Goal: Task Accomplishment & Management: Complete application form

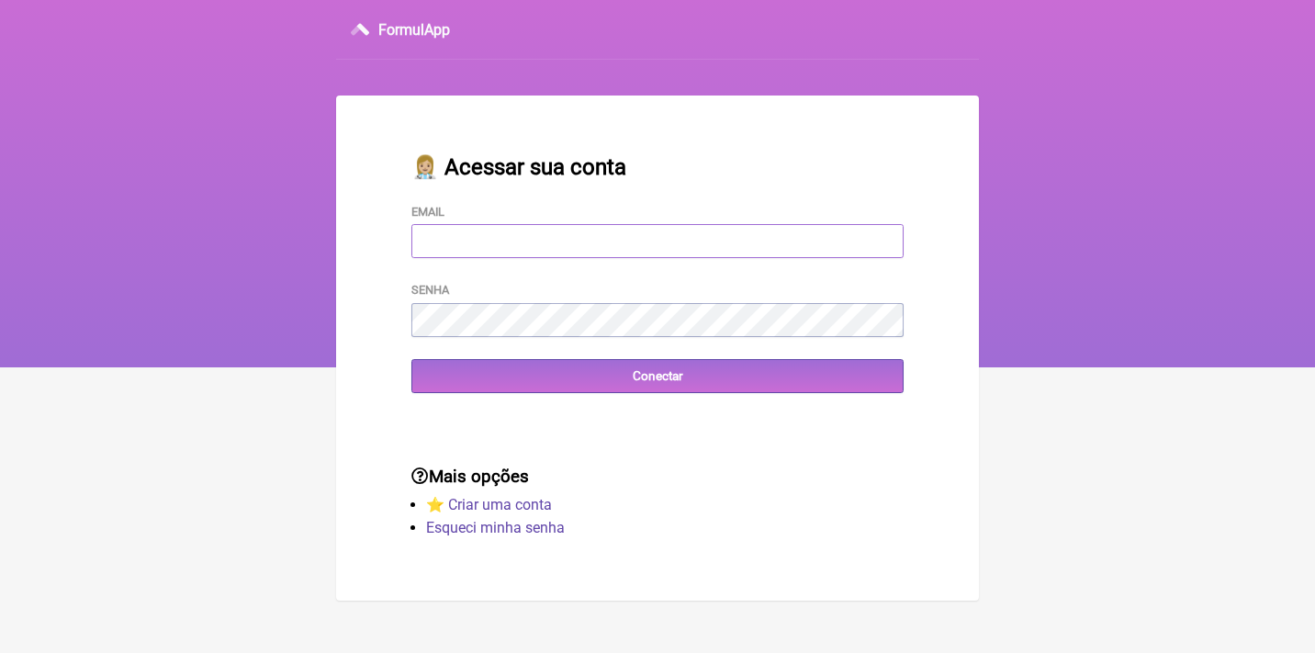
type input "adm.clinicabalance@gmail.com"
click at [657, 375] on input "Conectar" at bounding box center [657, 376] width 492 height 34
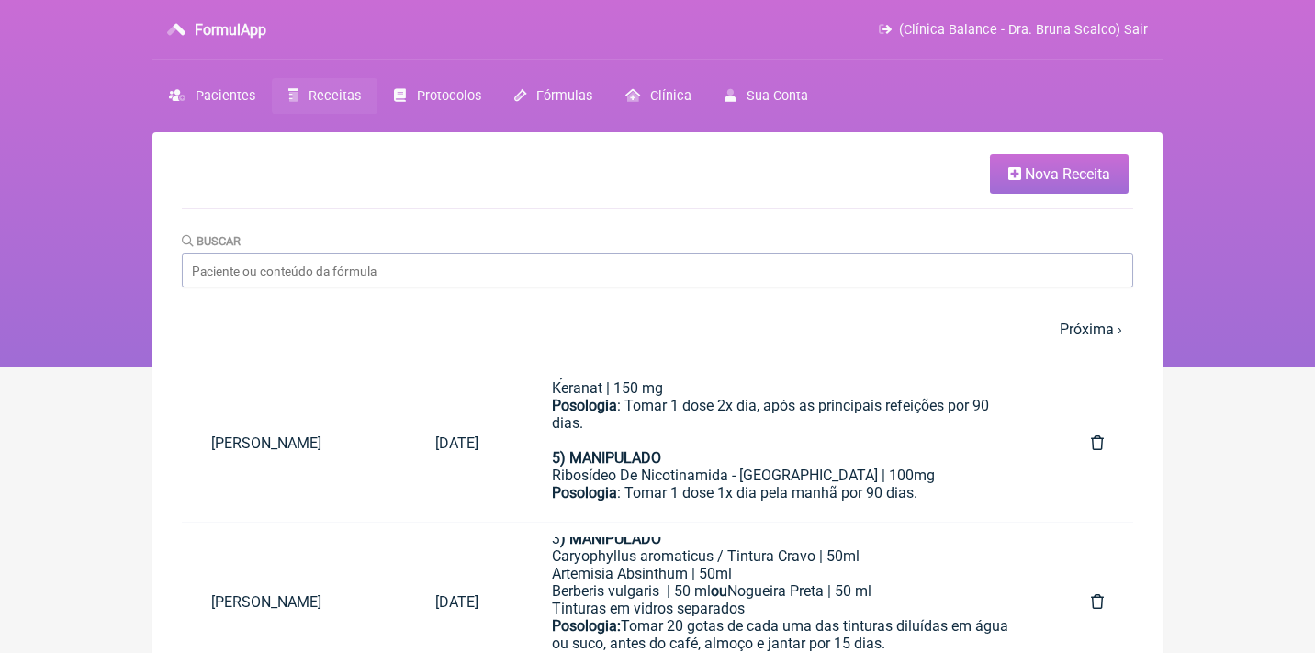
click at [1083, 180] on span "Nova Receita" at bounding box center [1066, 173] width 85 height 17
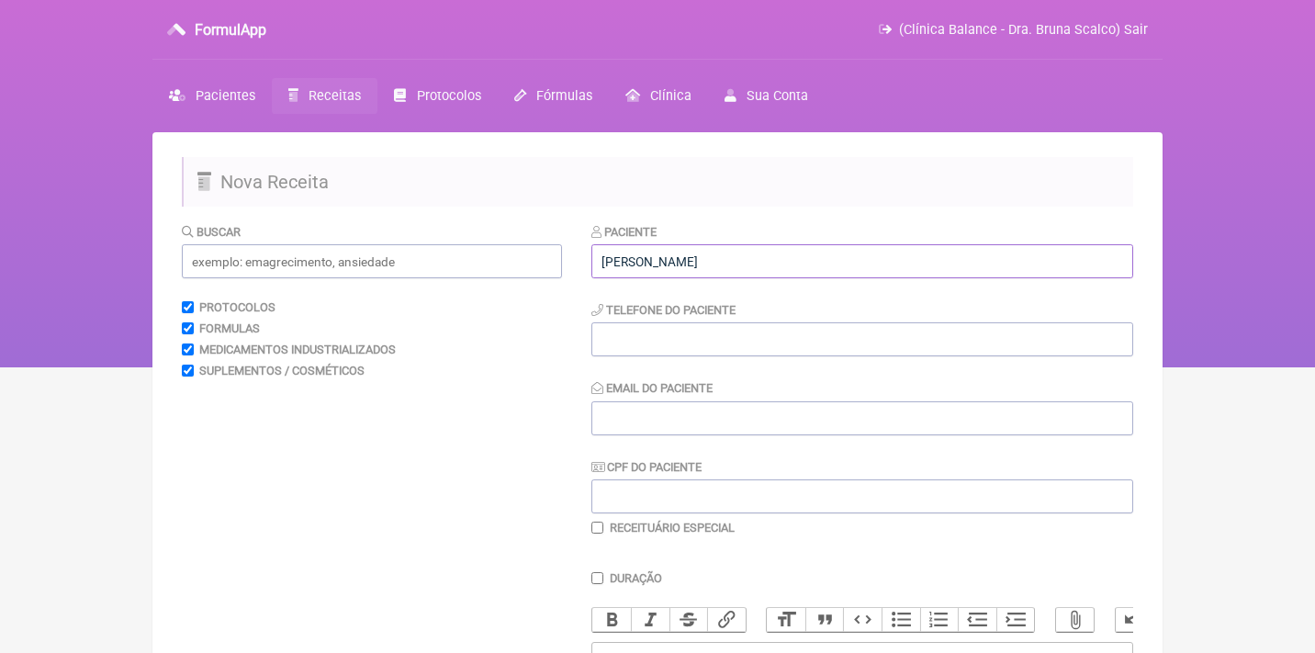
type input "[PERSON_NAME]"
paste input "[PHONE_NUMBER]"
type input "[PHONE_NUMBER]"
paste input "[EMAIL_ADDRESS][DOMAIN_NAME]"
type input "[EMAIL_ADDRESS][DOMAIN_NAME]"
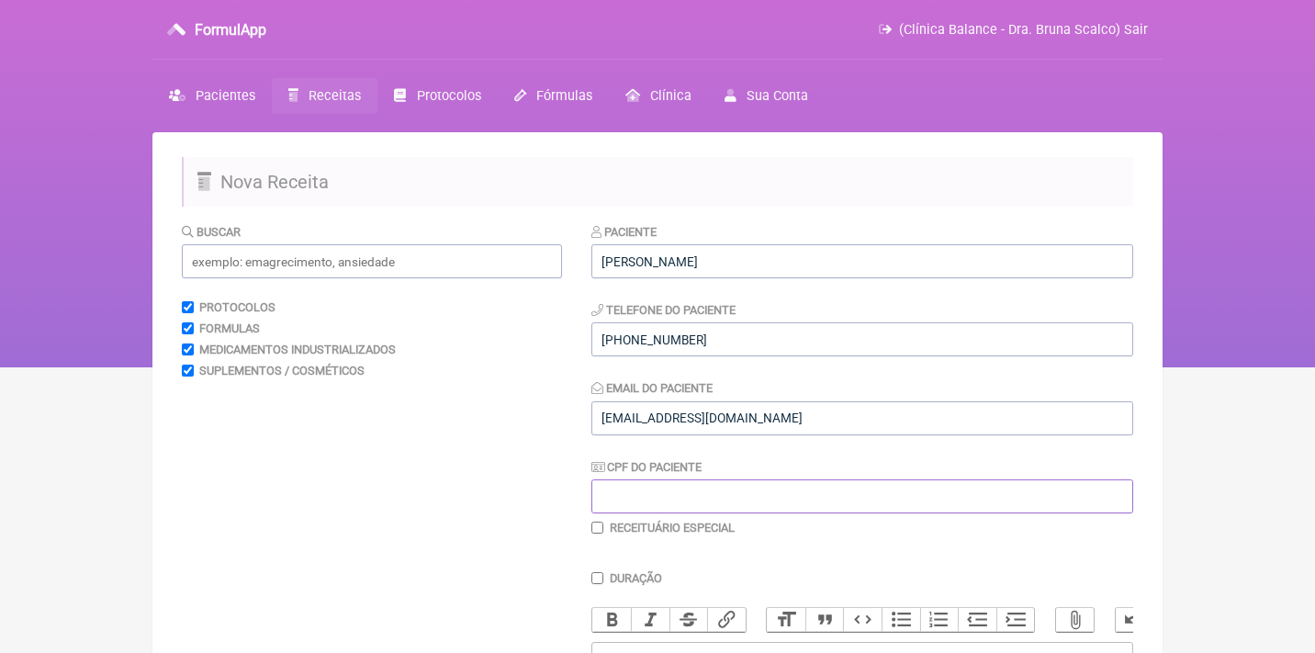
click at [618, 484] on input "CPF do Paciente" at bounding box center [862, 496] width 542 height 34
paste input "001.652.270-28"
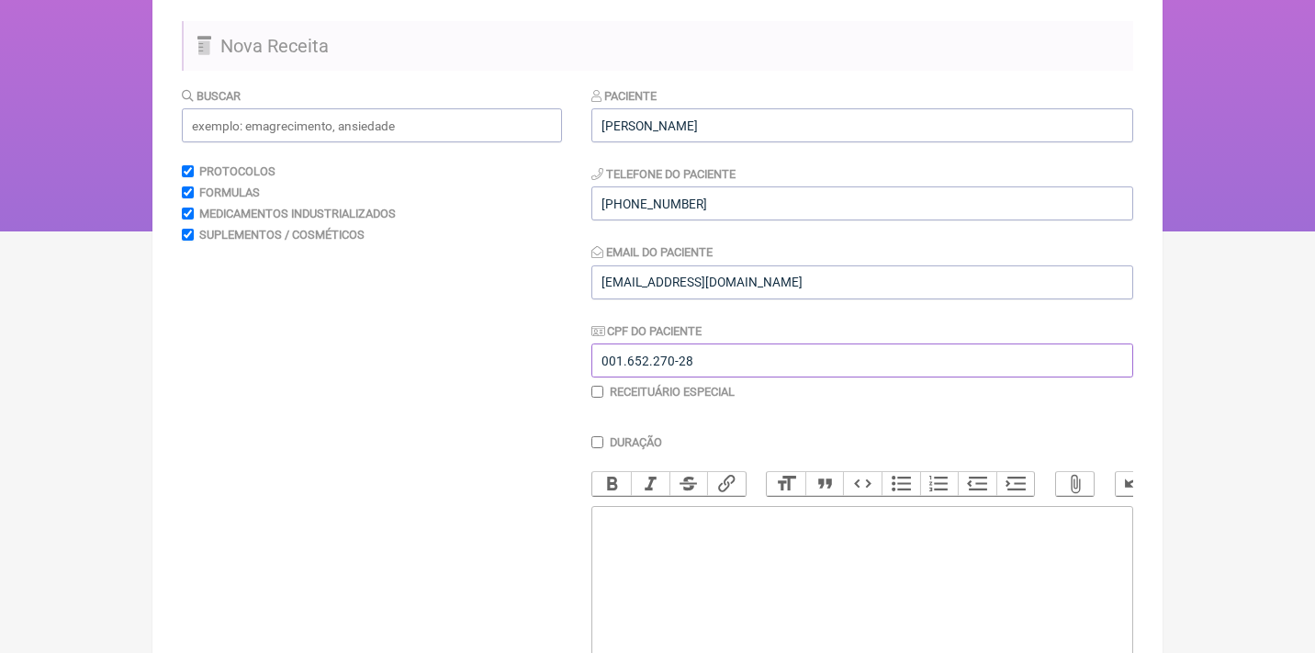
scroll to position [151, 0]
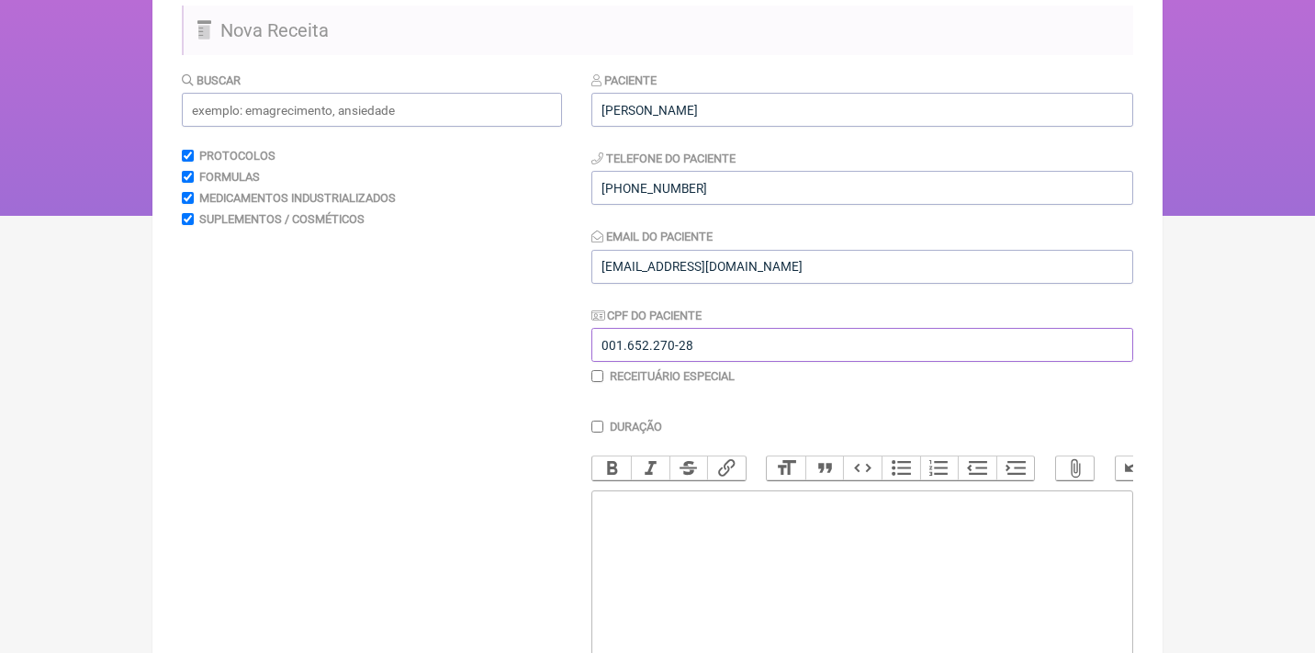
type input "001.652.270-28"
click at [722, 516] on trix-editor at bounding box center [862, 600] width 542 height 220
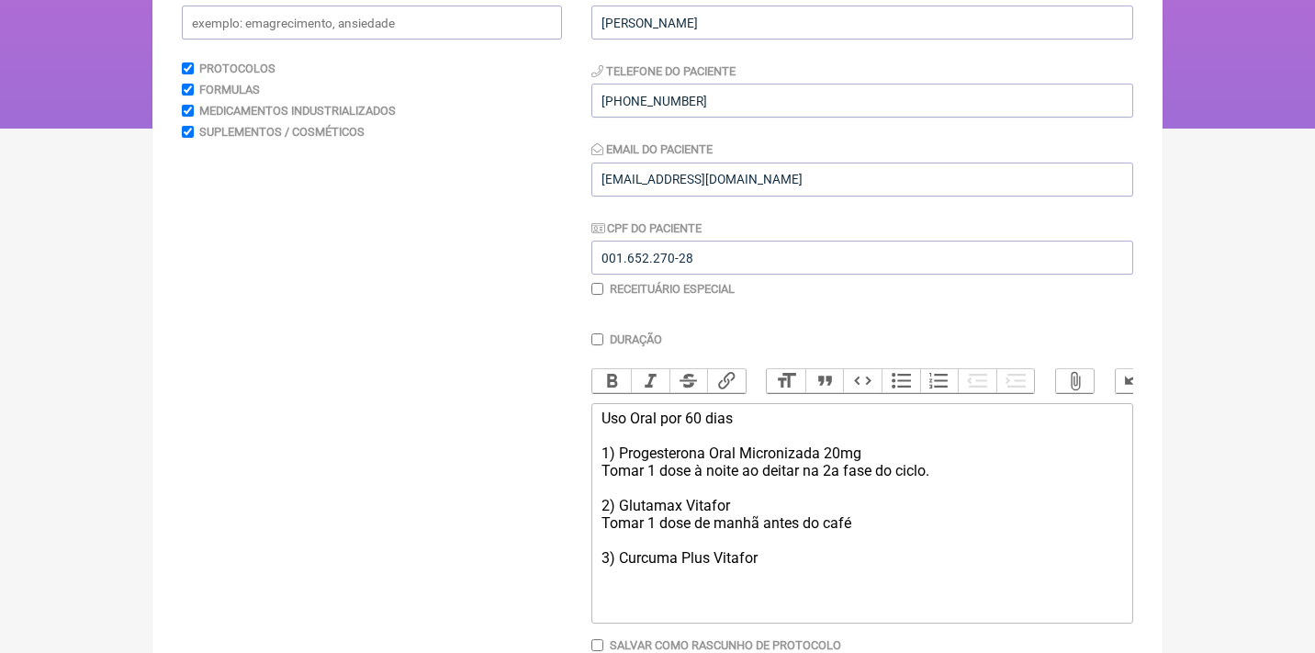
scroll to position [260, 0]
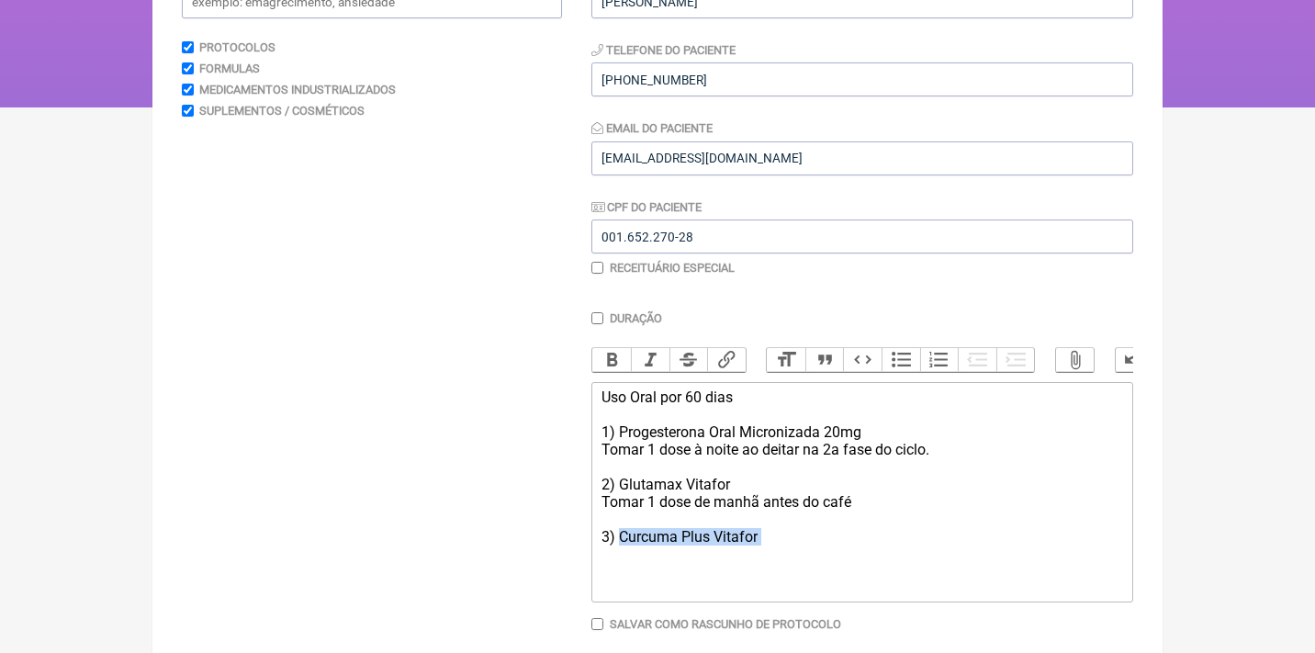
drag, startPoint x: 770, startPoint y: 535, endPoint x: 622, endPoint y: 525, distance: 148.1
click at [622, 525] on div "Uso Oral por 60 dias 1) Progesterona Oral Micronizada 20mg Tomar 1 dose à noite…" at bounding box center [861, 475] width 521 height 174
click at [738, 527] on div "Uso Oral por 60 dias 1) Progesterona Oral Micronizada 20mg Tomar 1 dose à noite…" at bounding box center [861, 466] width 521 height 157
click at [872, 533] on div "Uso Oral por 60 dias 1) Progesterona Oral Micronizada 20mg Tomar 1 dose à noite…" at bounding box center [861, 466] width 521 height 157
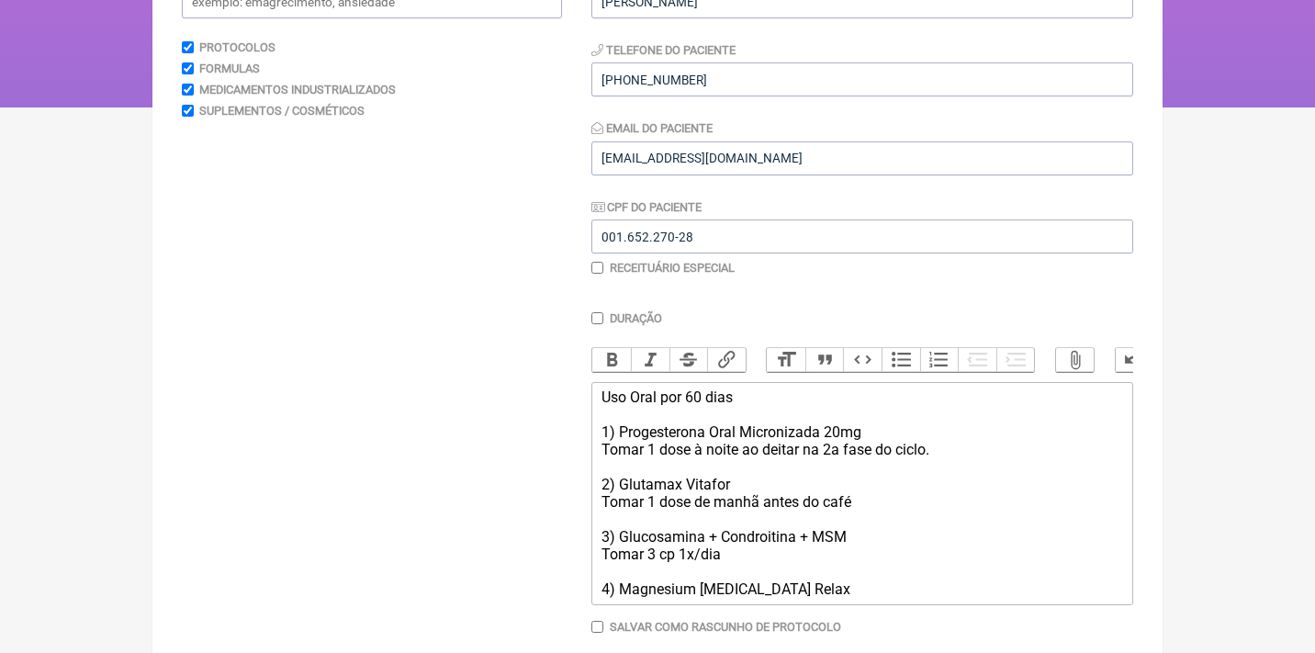
click at [878, 527] on div "Uso Oral por 60 dias 1) Progesterona Oral Micronizada 20mg Tomar 1 dose à noite…" at bounding box center [861, 492] width 521 height 209
click at [838, 572] on div "Uso Oral por 60 dias 1) Progesterona Oral Micronizada 20mg Tomar 1 dose à noite…" at bounding box center [861, 492] width 521 height 209
click at [626, 628] on div "Uso Oral por 60 dias 1) Progesterona Oral Micronizada 20mg Tomar 1 dose à noite…" at bounding box center [861, 527] width 521 height 279
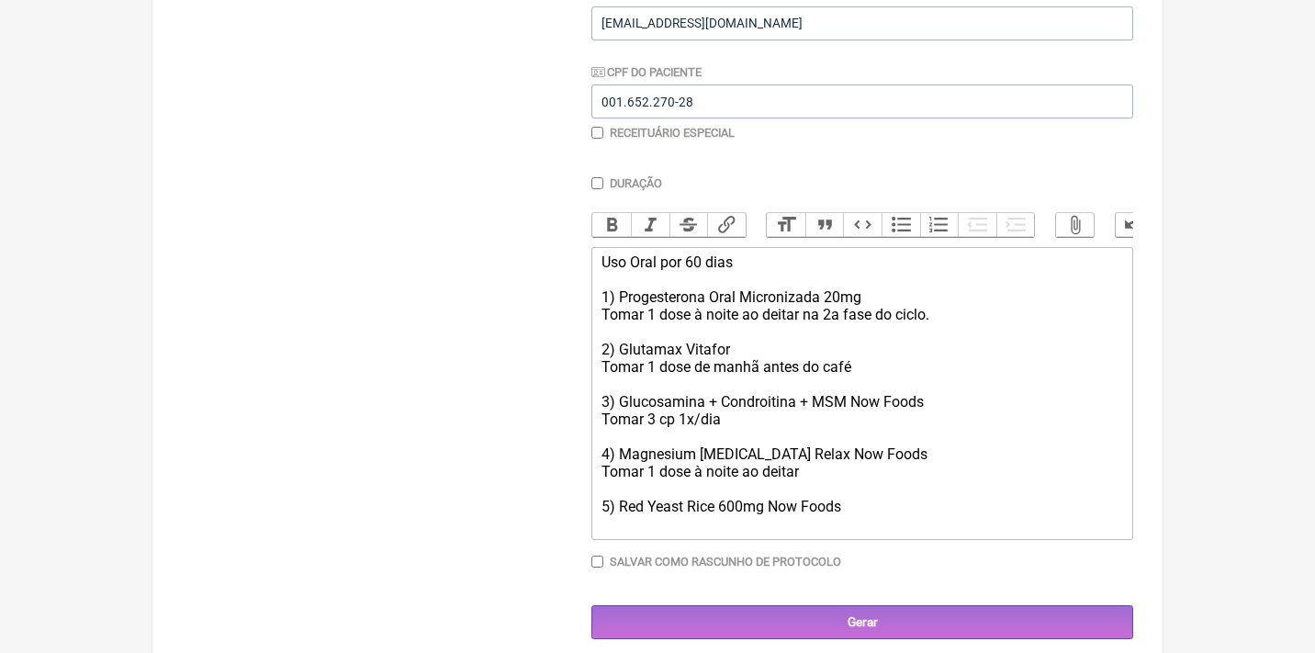
scroll to position [394, 0]
click at [611, 507] on div "Uso Oral por 60 dias 1) Progesterona Oral Micronizada 20mg Tomar 1 dose à noite…" at bounding box center [861, 393] width 521 height 279
click at [655, 509] on div "Uso Oral por 60 dias 1) Progesterona Oral Micronizada 20mg Tomar 1 dose à noite…" at bounding box center [861, 393] width 521 height 279
click at [864, 509] on div "Uso Oral por 60 dias 1) Progesterona Oral Micronizada 20mg Tomar 1 dose à noite…" at bounding box center [861, 393] width 521 height 279
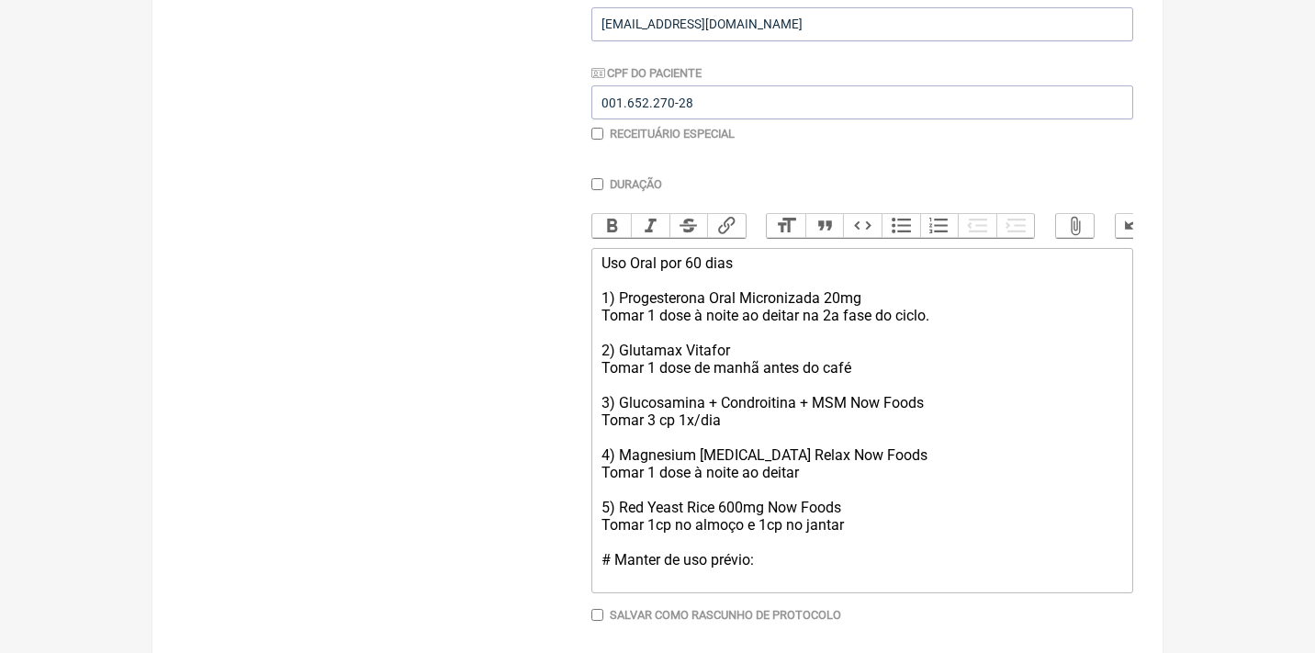
click at [946, 310] on div "Uso Oral por 60 dias 1) Progesterona Oral Micronizada 20mg Tomar 1 dose à noite…" at bounding box center [861, 419] width 521 height 331
click at [663, 564] on div "Uso Oral por 60 dias 1) Progesterona Oral Micronizada 20mg Tomar 1 dose à noite…" at bounding box center [861, 419] width 521 height 331
click at [889, 505] on div "Uso Oral por 60 dias 1) Progesterona Oral Micronizada 20mg Tomar 1 dose à noite…" at bounding box center [861, 437] width 521 height 366
click at [750, 555] on div "Uso Oral por 60 dias 1) Progesterona Oral Micronizada 20mg Tomar 1 dose à noite…" at bounding box center [861, 463] width 521 height 419
type trix-editor "<div>Uso Oral por 60 dias<br><br>1) Progesterona Oral Micronizada 20mg<br>Tomar…"
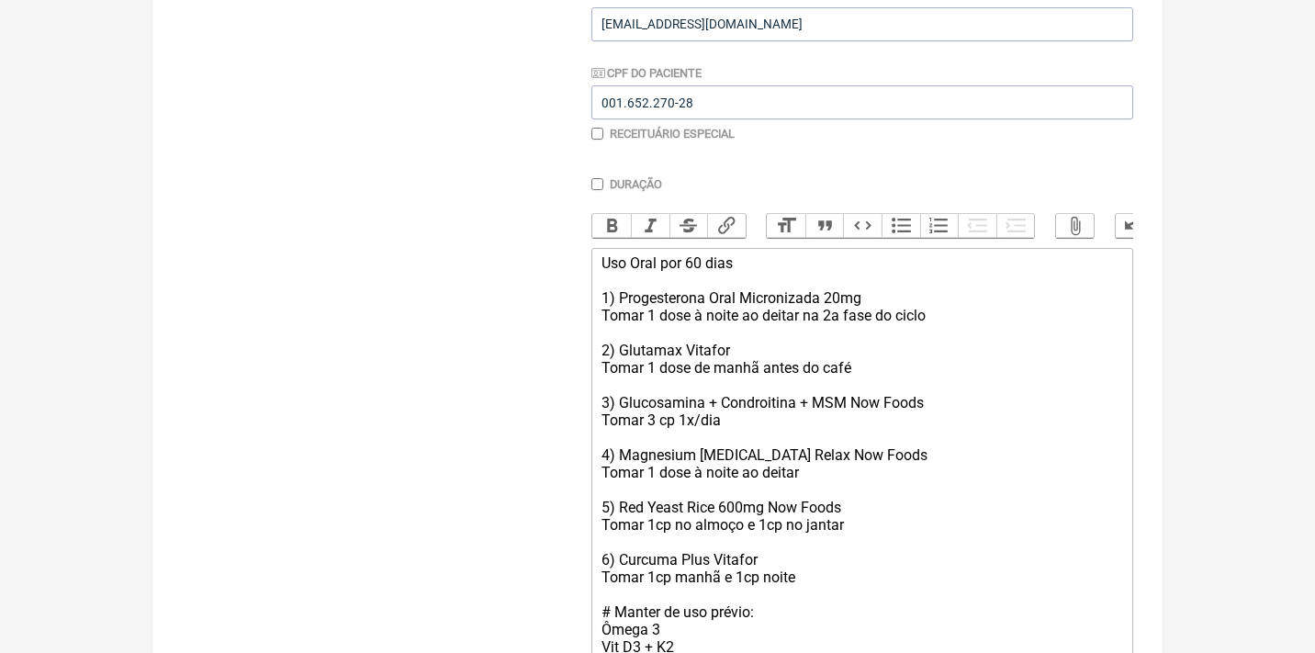
click at [859, 565] on div "Uso Oral por 60 dias 1) Progesterona Oral Micronizada 20mg Tomar 1 dose à noite…" at bounding box center [861, 463] width 521 height 419
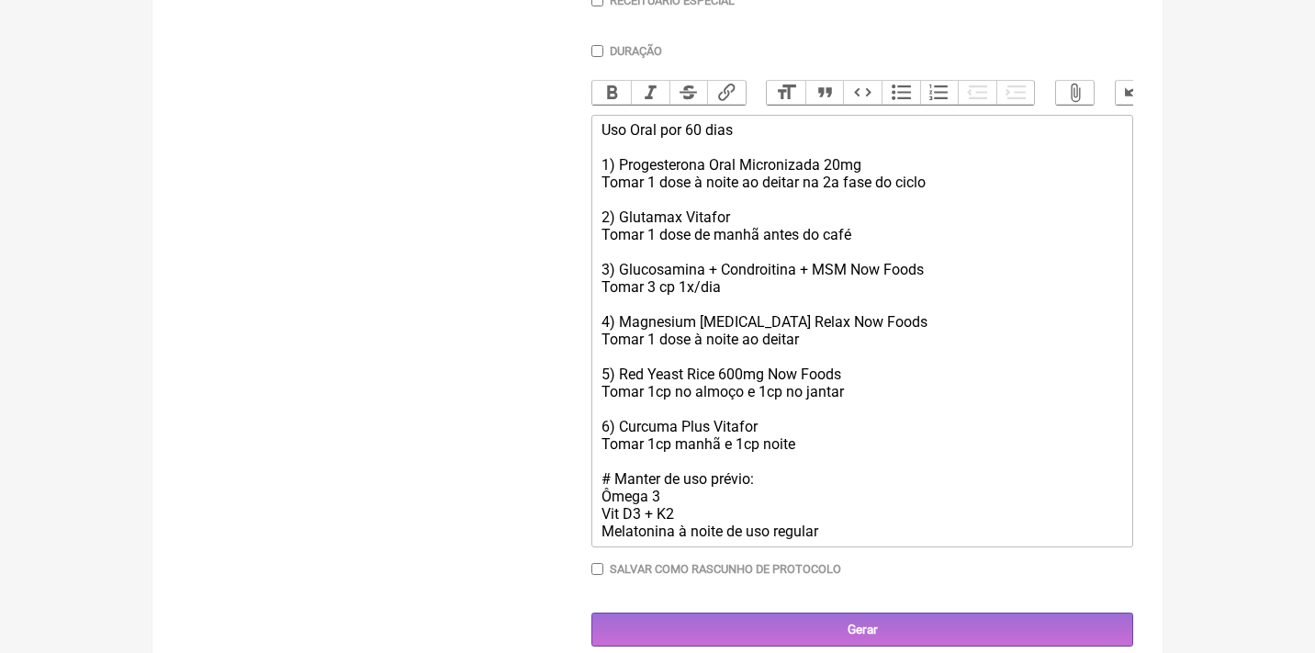
scroll to position [526, 0]
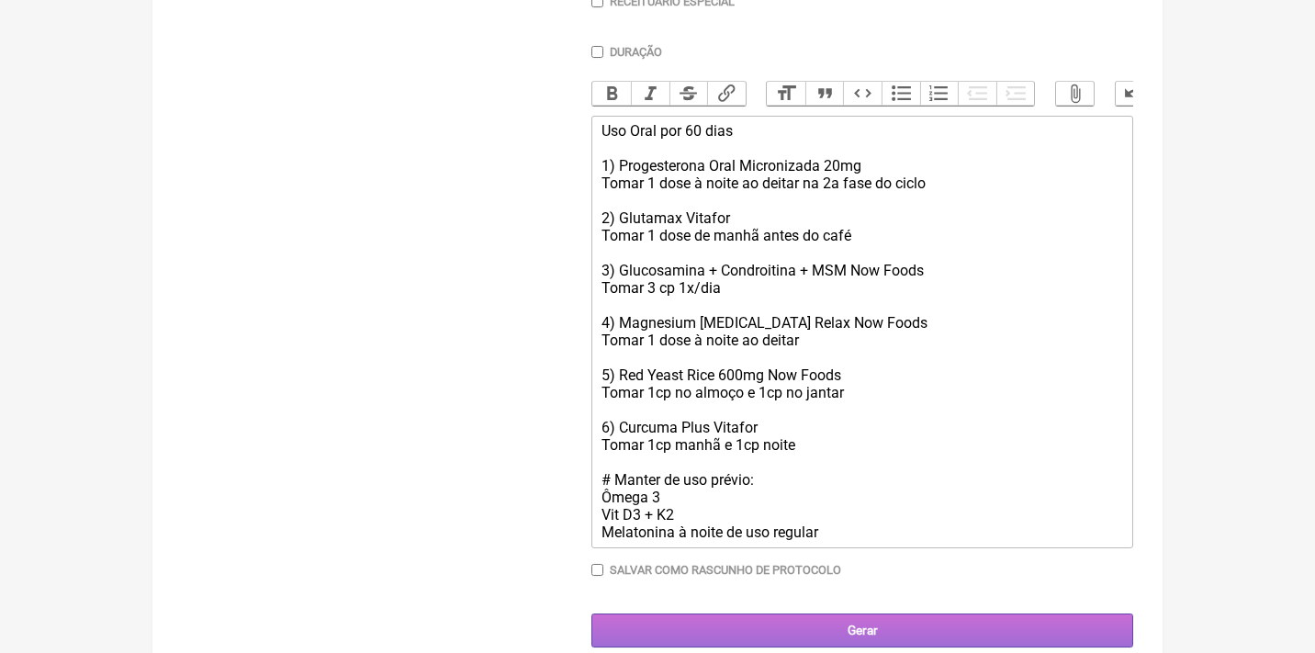
click at [801, 613] on input "Gerar" at bounding box center [862, 630] width 542 height 34
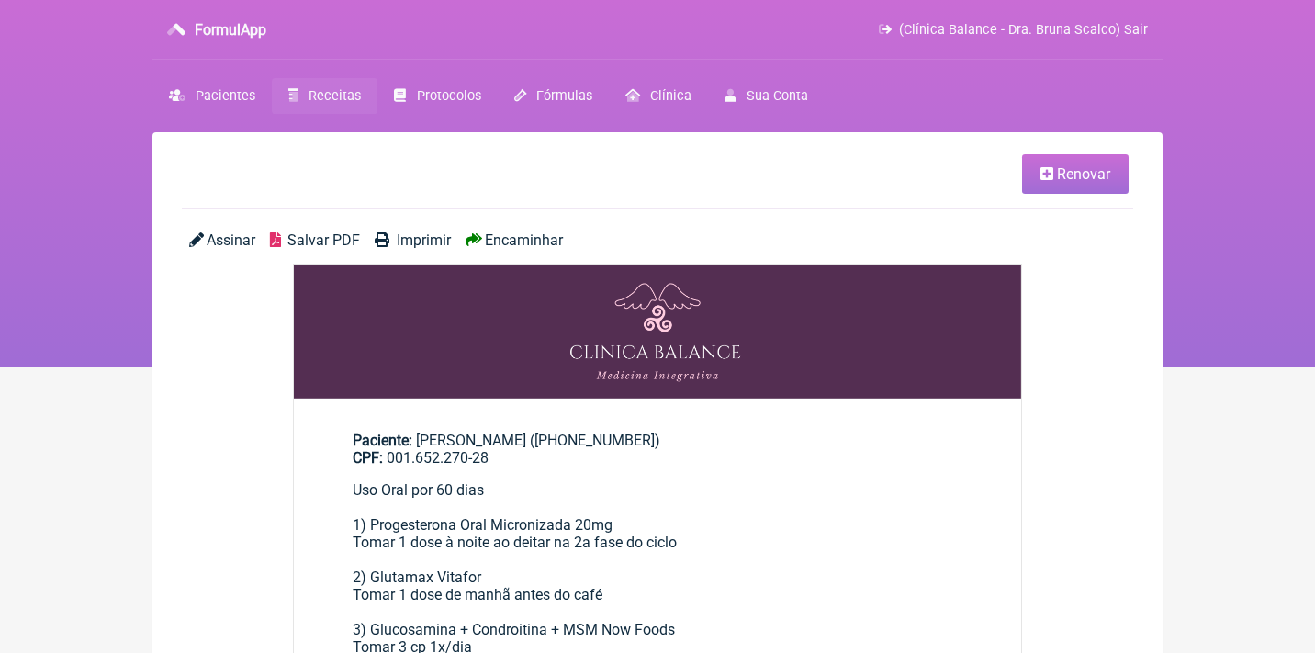
click at [327, 237] on span "Salvar PDF" at bounding box center [323, 239] width 73 height 17
click at [1091, 34] on span "(Clínica Balance - Dra. Bruna Scalco) Sair" at bounding box center [1023, 30] width 249 height 16
click at [349, 100] on span "Receitas" at bounding box center [334, 96] width 52 height 16
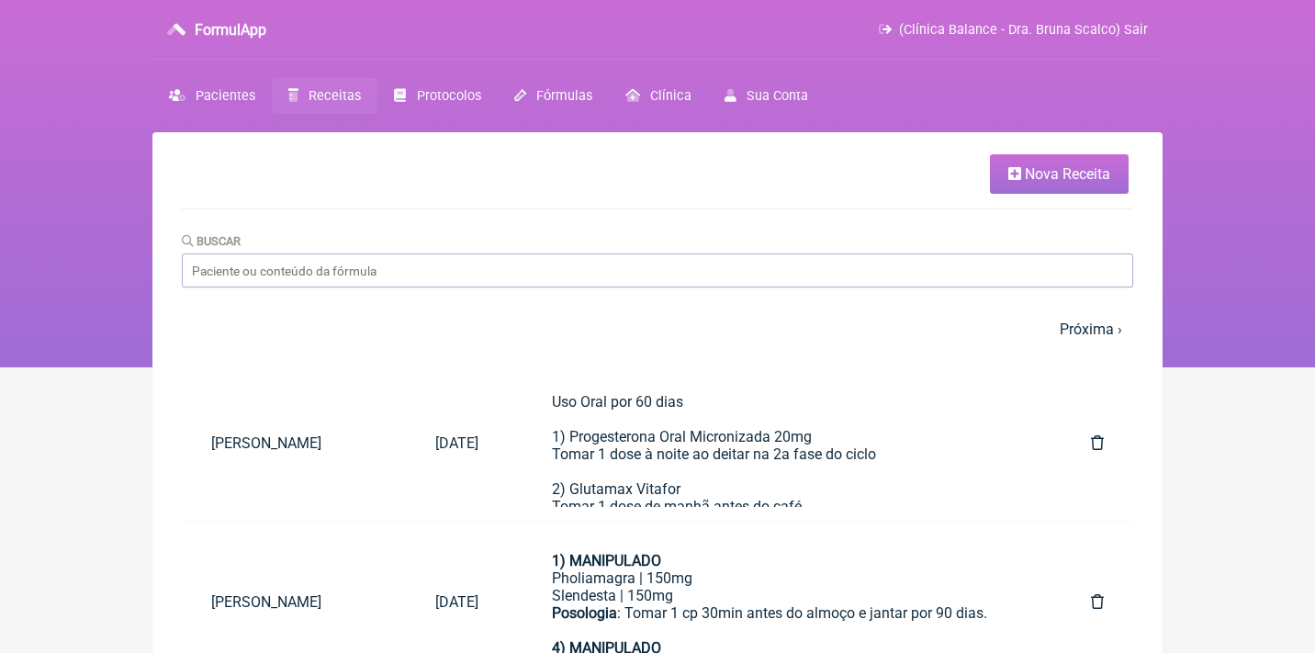
click at [453, 332] on nav "1 2 3 4 5 … Próxima › Última »" at bounding box center [657, 328] width 951 height 39
click at [443, 268] on input "Buscar" at bounding box center [657, 270] width 951 height 34
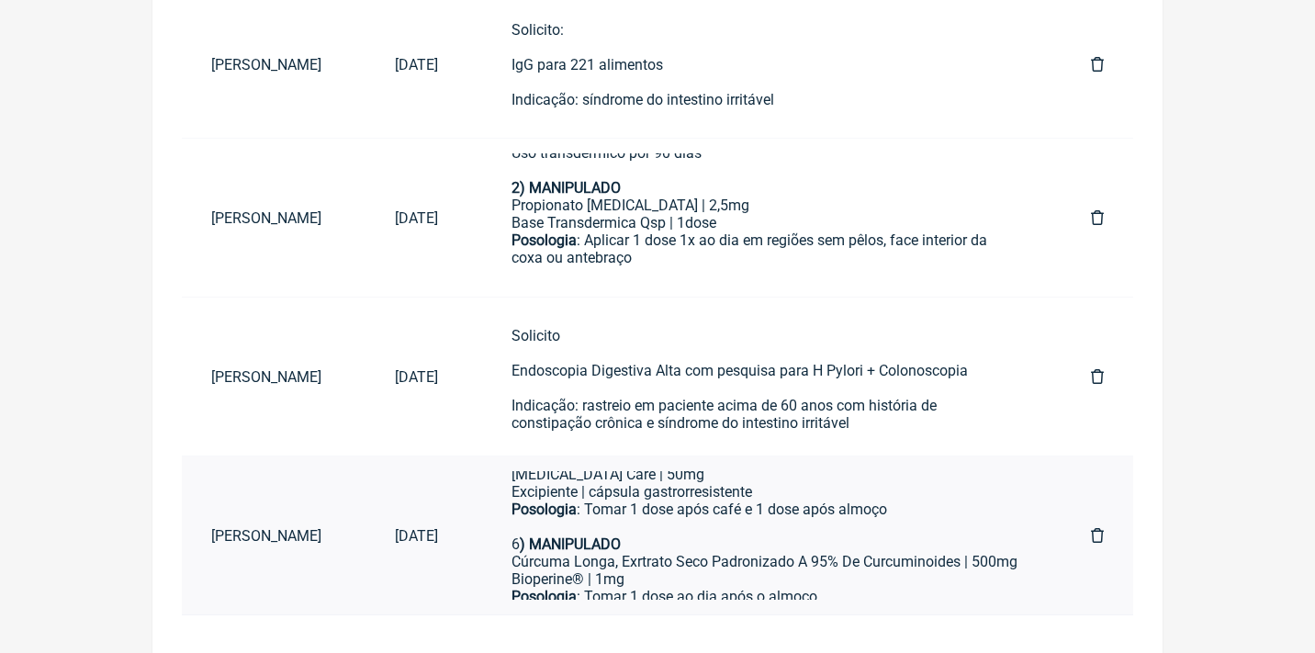
scroll to position [523, 0]
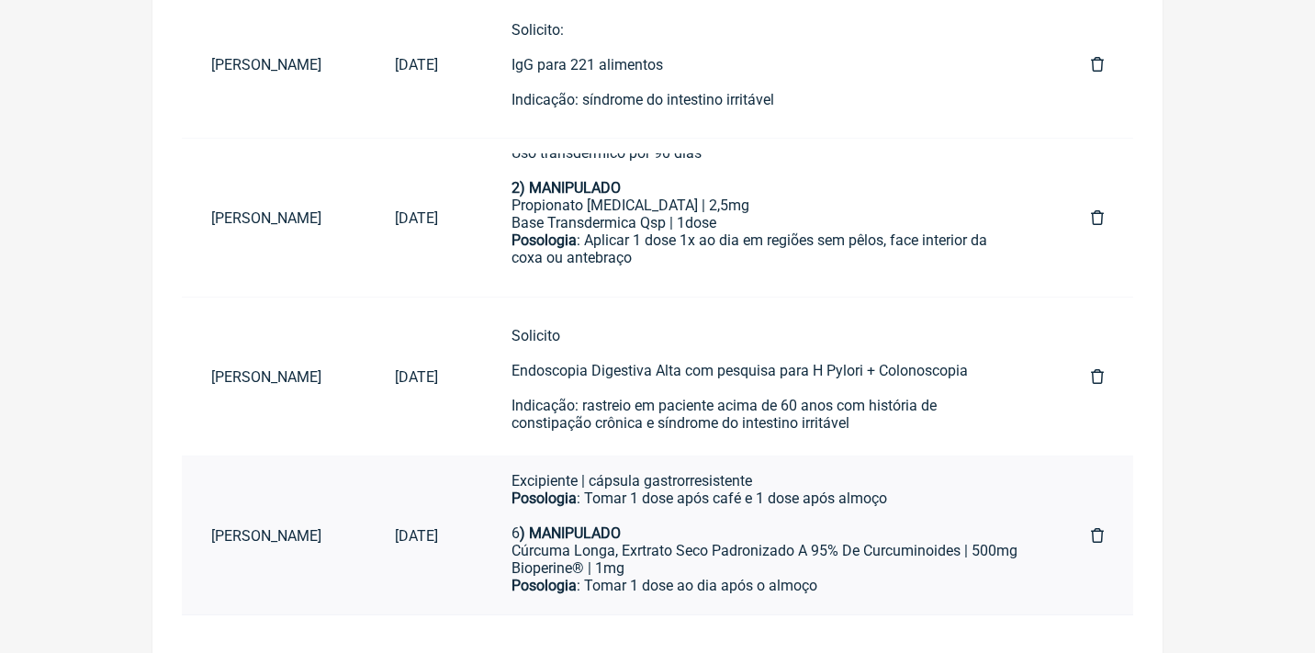
type input "sandra soares c"
click at [651, 577] on div "Posologia : Tomar 1 dose ao dia após o almoço ㅤ 7) Ferro Quelato sublingual com…" at bounding box center [764, 639] width 506 height 124
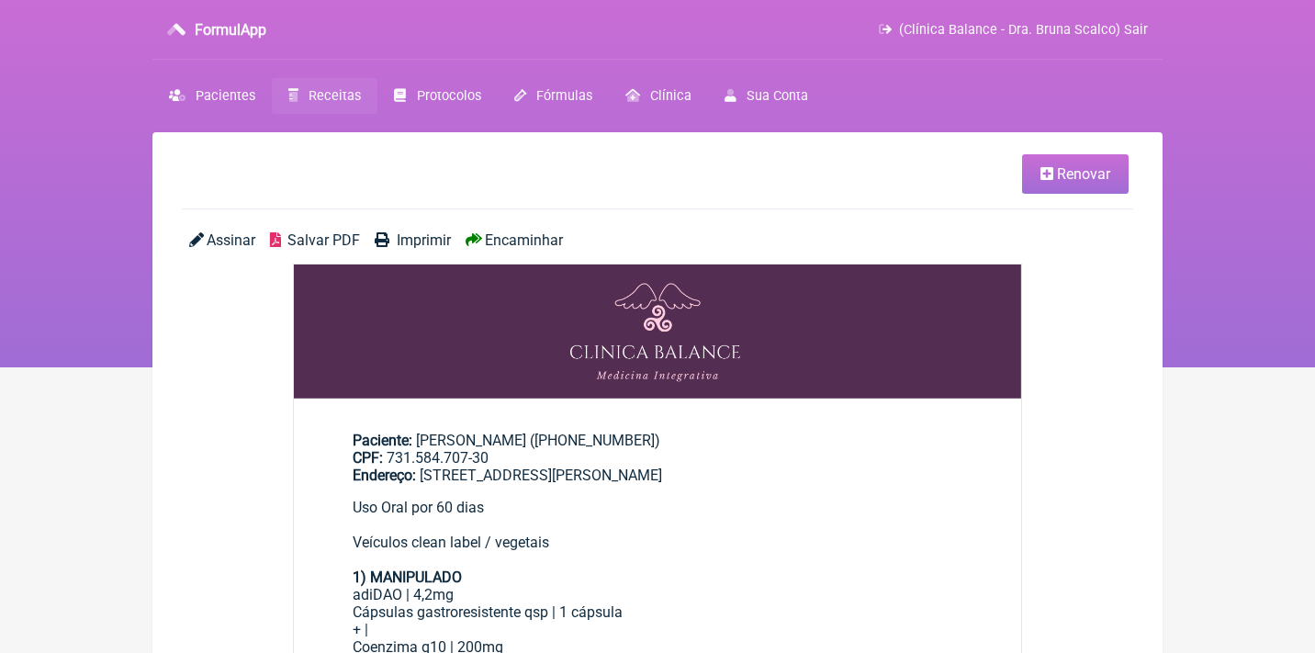
click at [1029, 165] on link "Renovar" at bounding box center [1075, 173] width 106 height 39
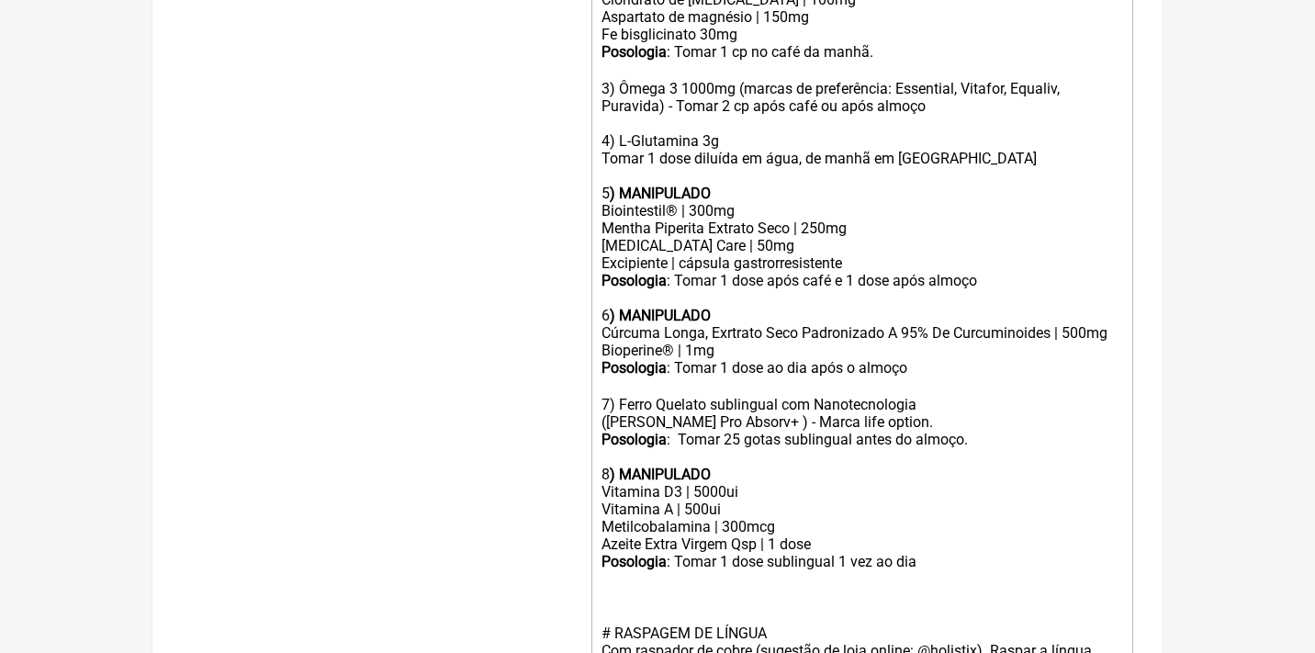
scroll to position [906, 0]
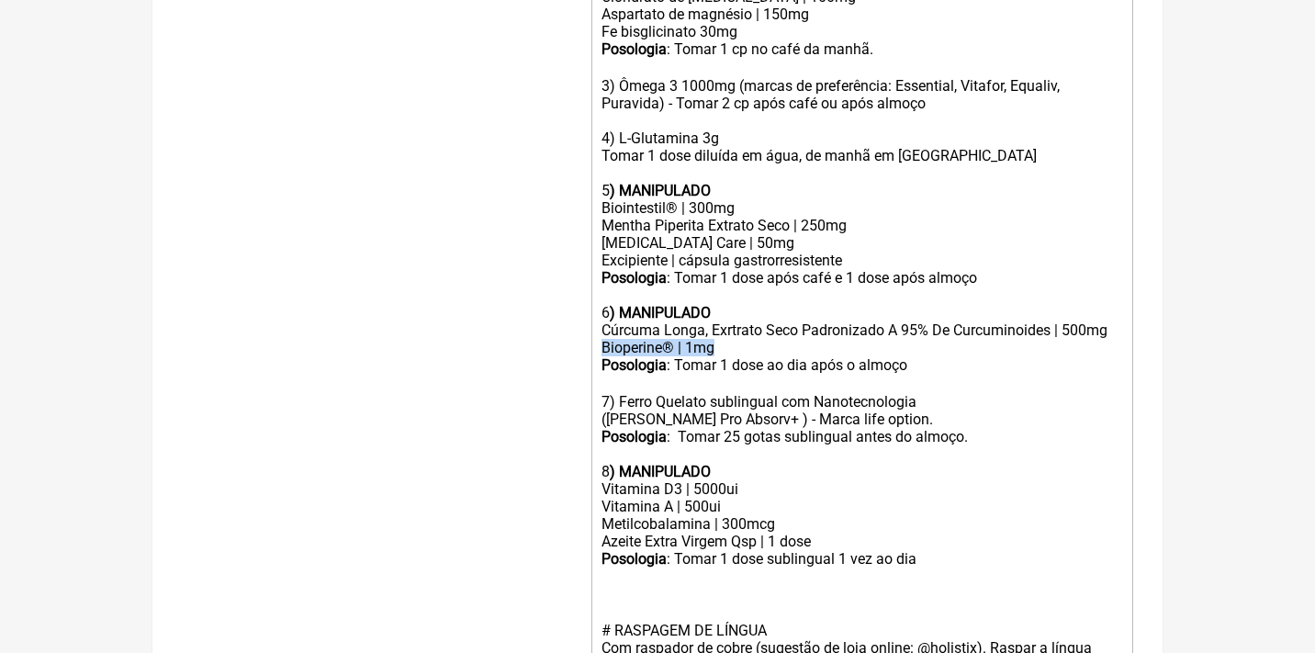
drag, startPoint x: 722, startPoint y: 324, endPoint x: 593, endPoint y: 325, distance: 129.4
click at [595, 327] on trix-editor "Uso Oral por 60 dias Veículos clean label / vegetais 1) MANIPULADO adiDAO | 4,2…" at bounding box center [862, 313] width 542 height 1155
type trix-editor "<div>Uso Oral por 60 dias<br><br>Veículos clean label / vegetais<br><br><strong…"
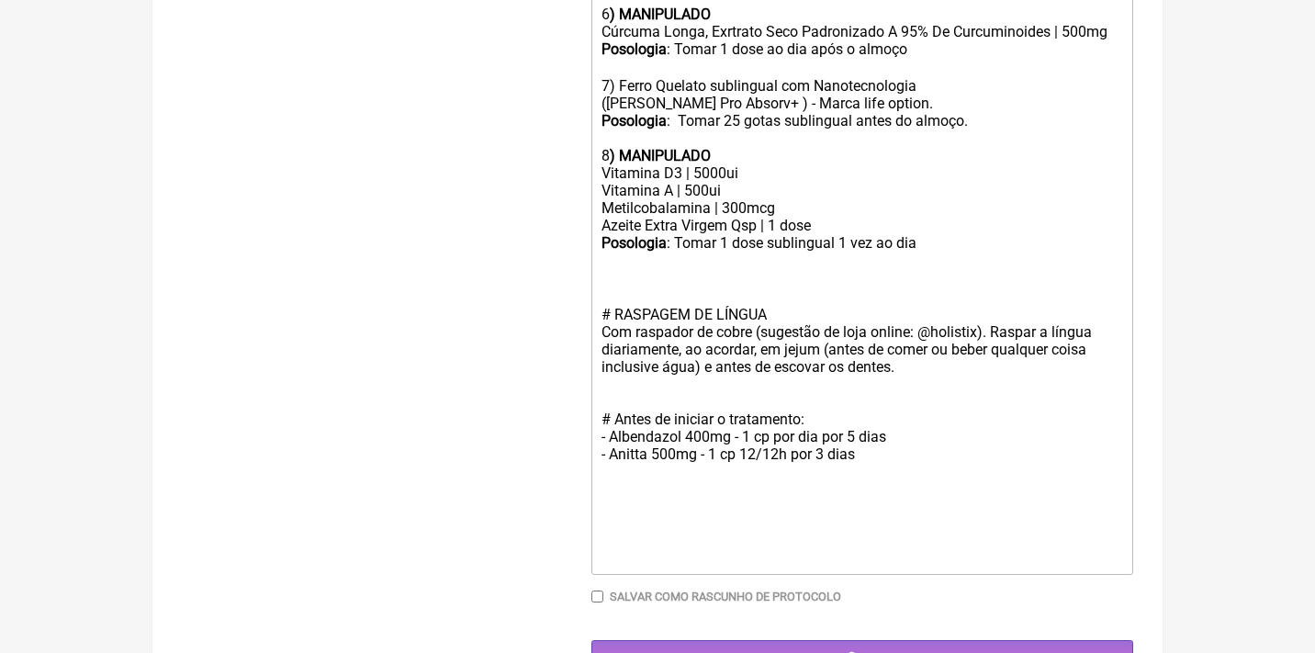
scroll to position [1204, 0]
click at [750, 641] on input "Gerar" at bounding box center [862, 658] width 542 height 34
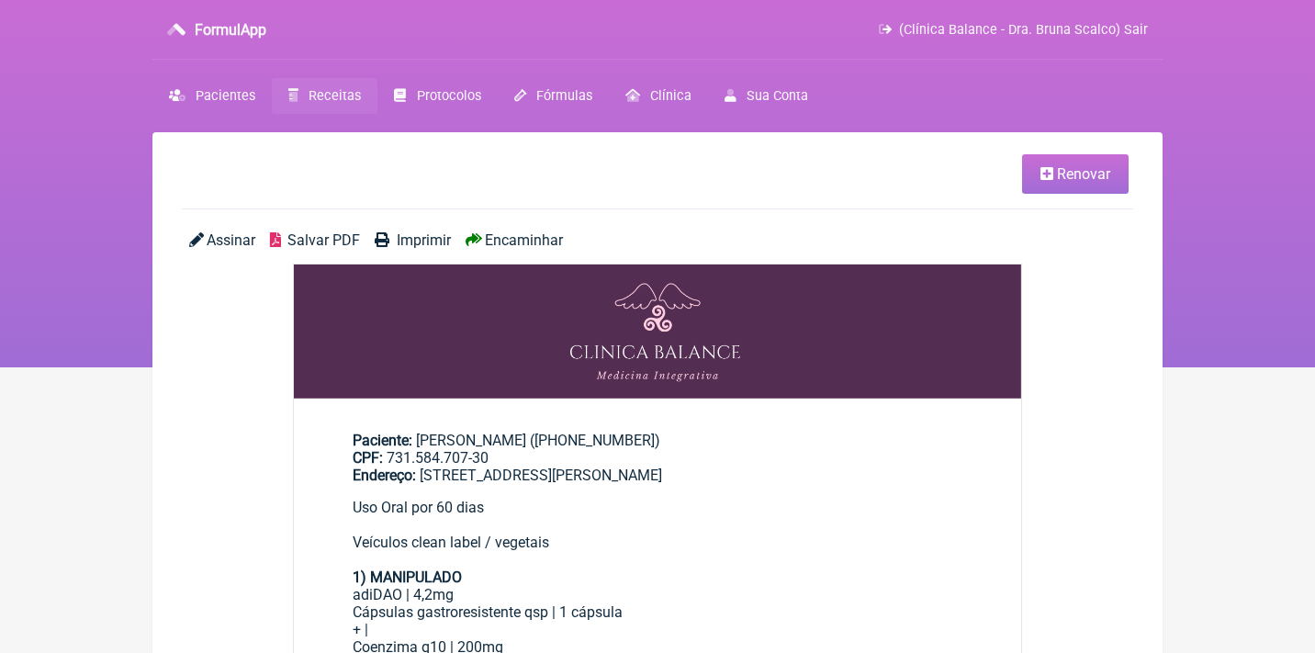
click at [297, 243] on span "Salvar PDF" at bounding box center [323, 239] width 73 height 17
click at [329, 102] on span "Receitas" at bounding box center [334, 96] width 52 height 16
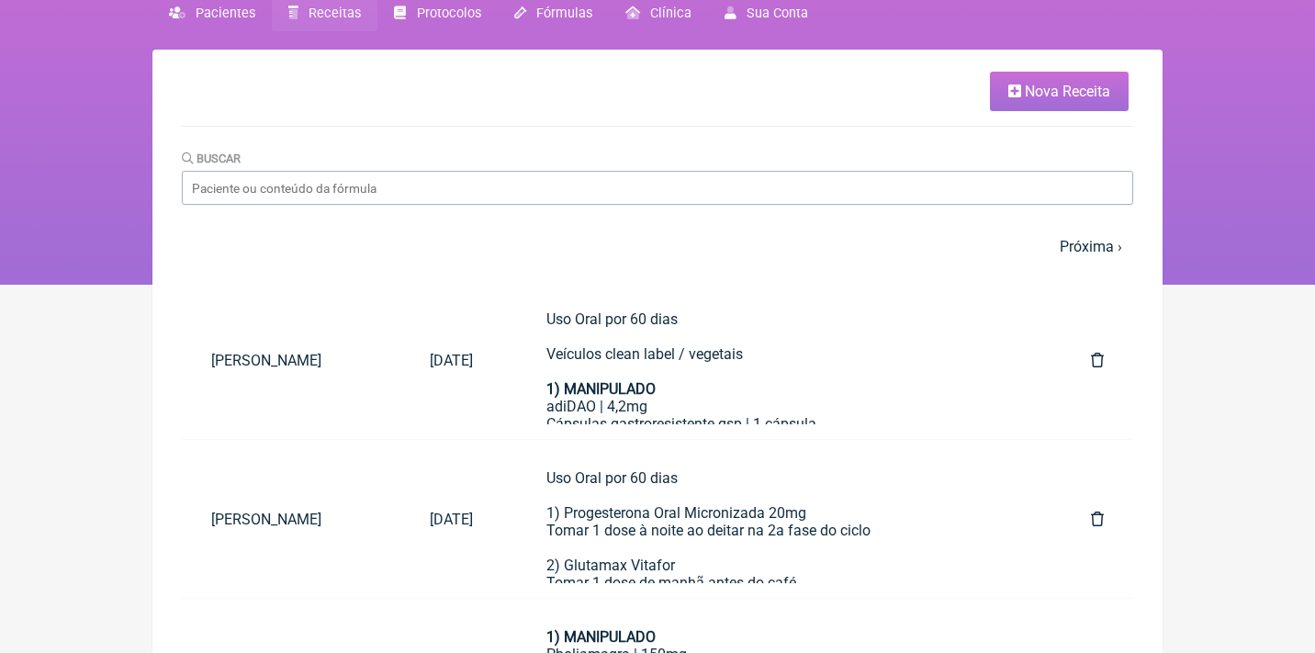
scroll to position [65, 0]
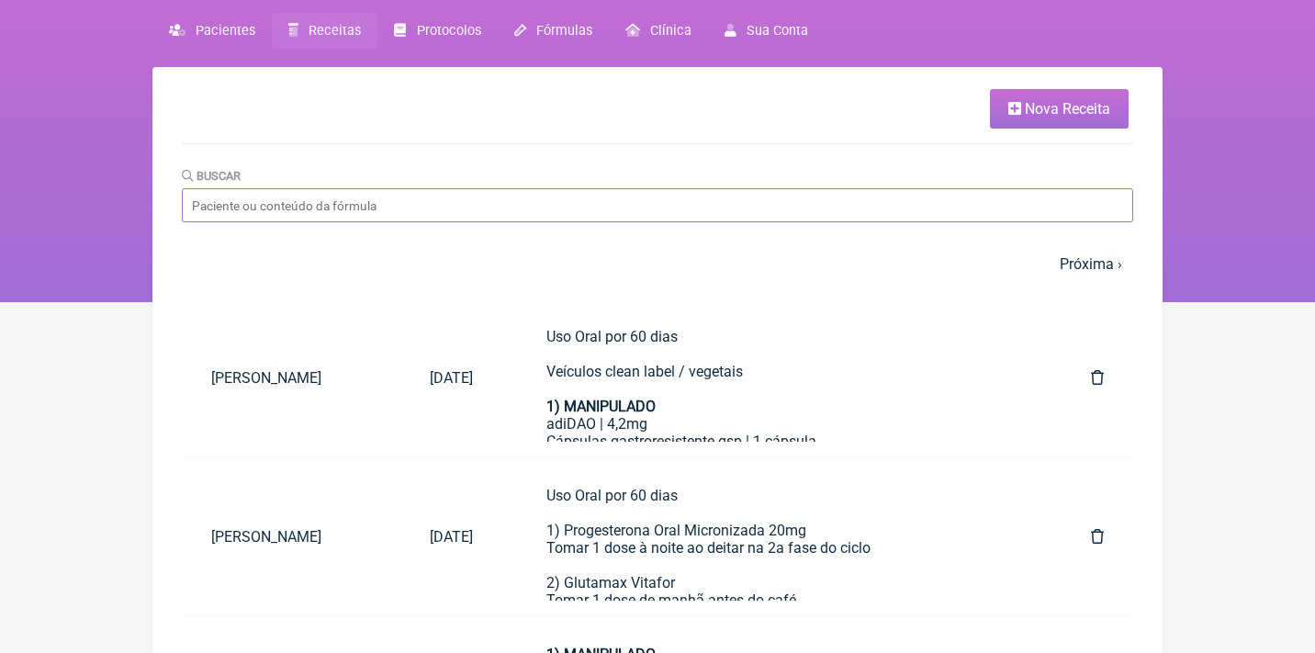
click at [348, 214] on input "Buscar" at bounding box center [657, 205] width 951 height 34
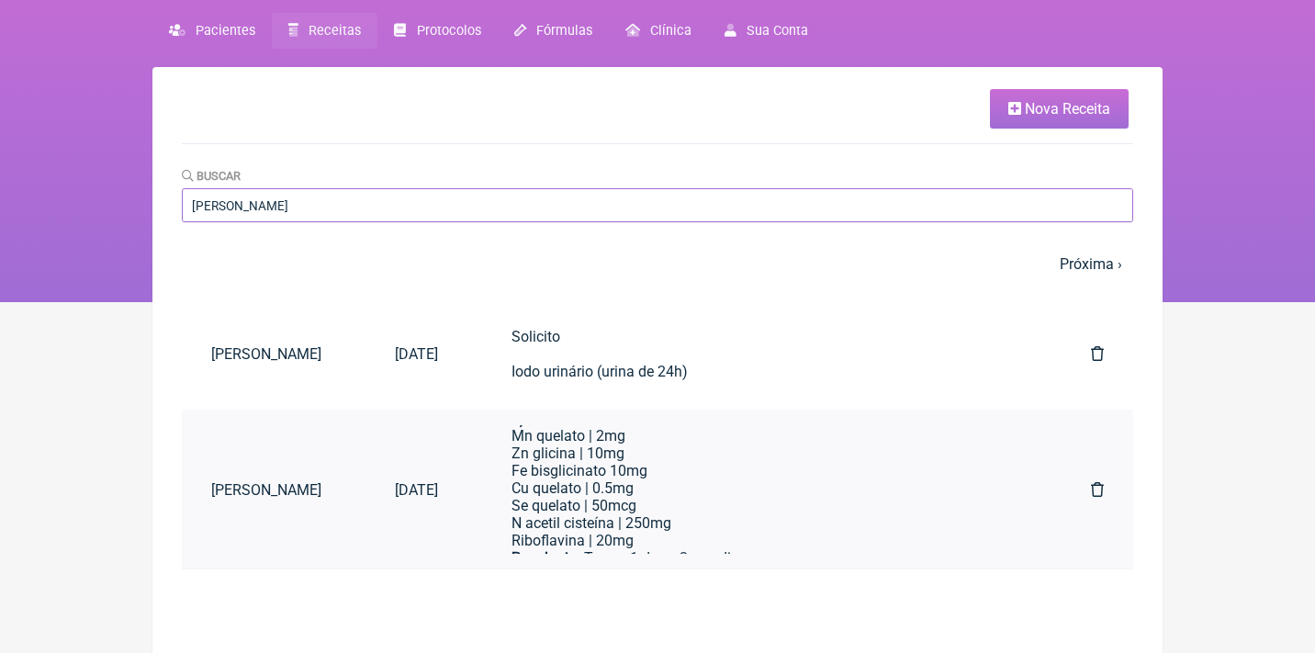
scroll to position [562, 0]
drag, startPoint x: 353, startPoint y: 207, endPoint x: 151, endPoint y: 204, distance: 202.9
click at [151, 204] on div "FormulApp (Clínica Balance - Dra. Bruna Scalco) Sair Pacientes Receitas Protoco…" at bounding box center [657, 118] width 1315 height 367
type input "Gilmara de cas"
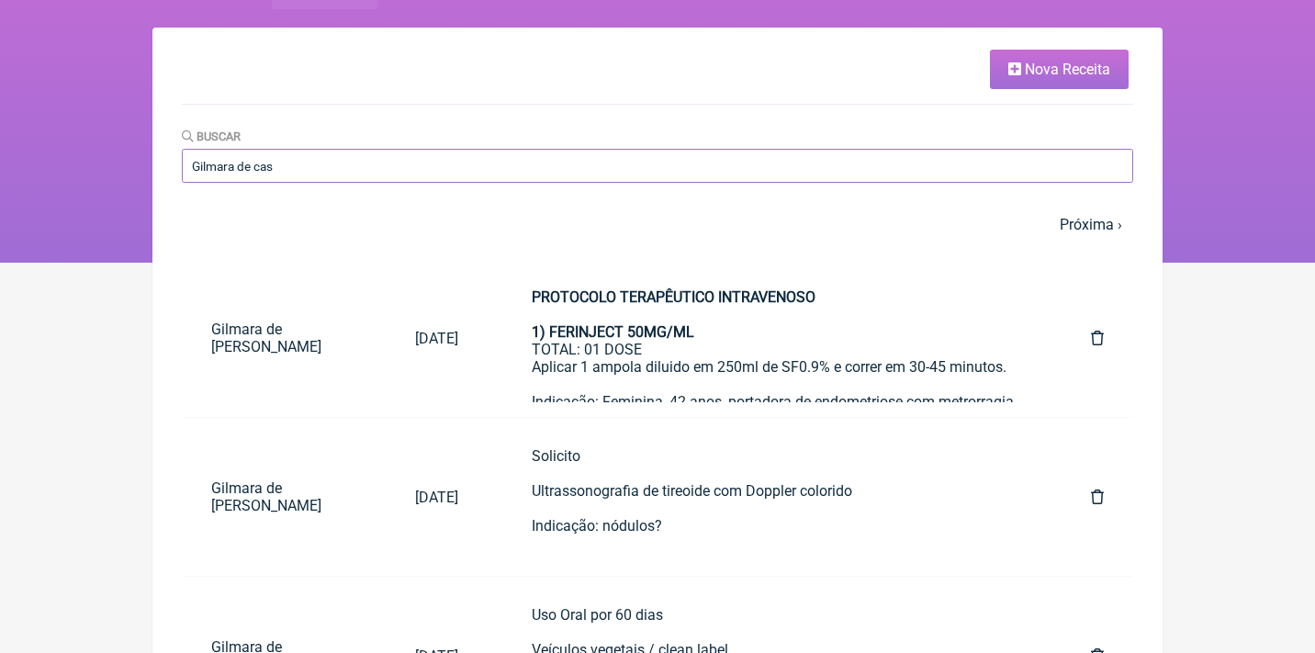
scroll to position [104, 0]
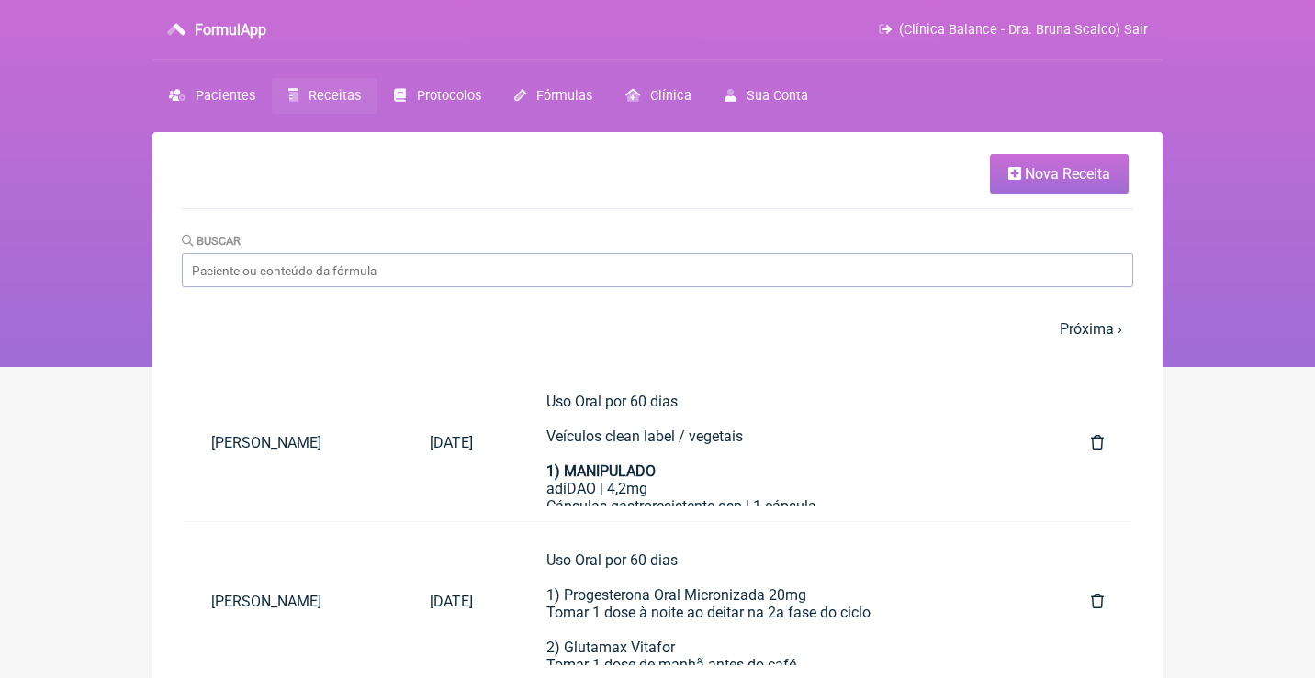
click at [967, 23] on span "(Clínica Balance - Dra. Bruna Scalco) Sair" at bounding box center [1023, 30] width 249 height 16
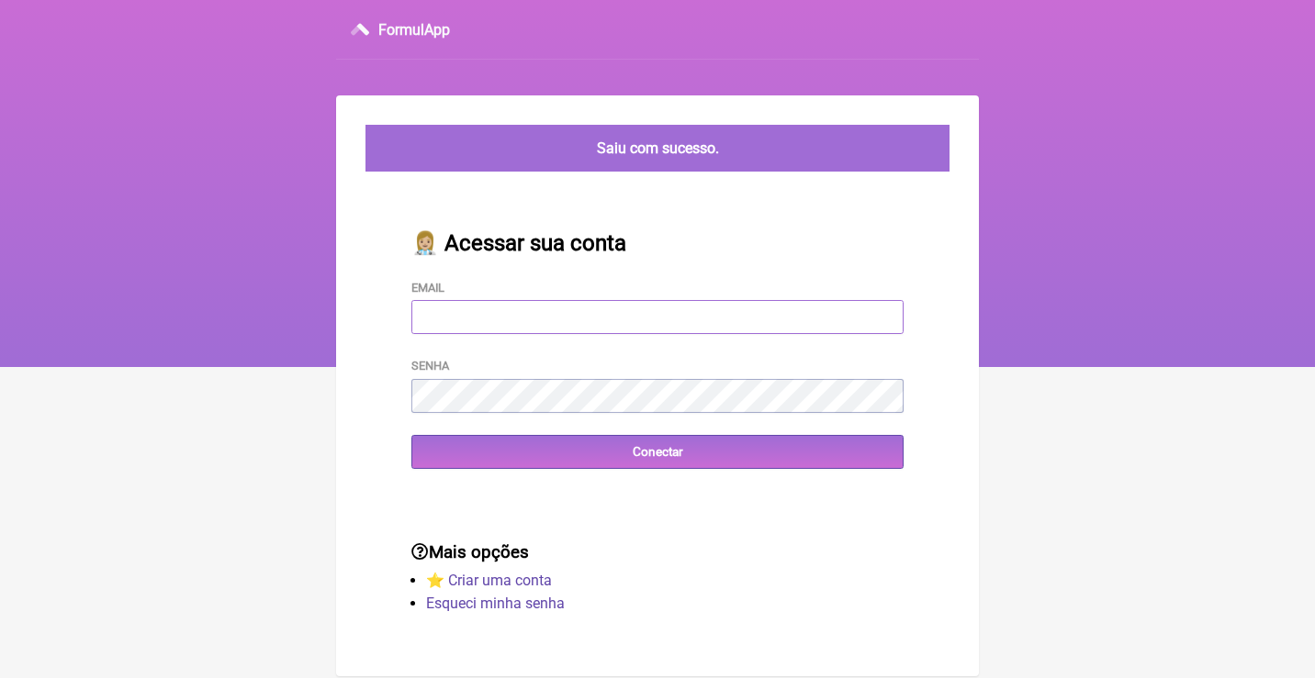
type input "[EMAIL_ADDRESS][DOMAIN_NAME]"
click at [657, 450] on input "Conectar" at bounding box center [657, 452] width 492 height 34
